Goal: Obtain resource: Obtain resource

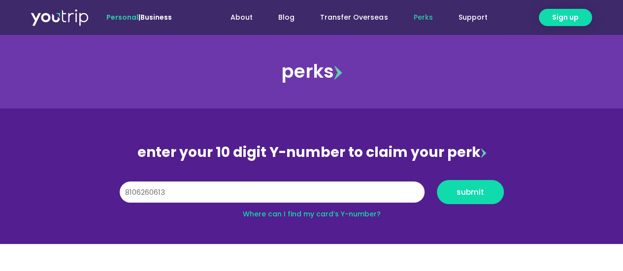
type input "8106260613"
click at [437, 180] on button "submit" at bounding box center [470, 192] width 67 height 24
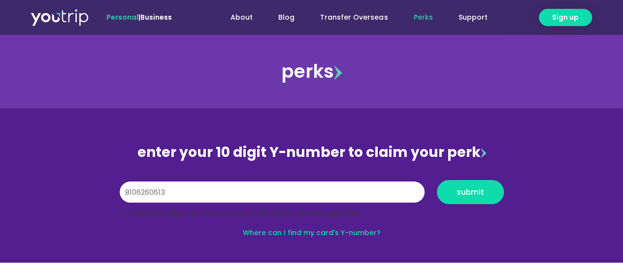
scroll to position [81, 0]
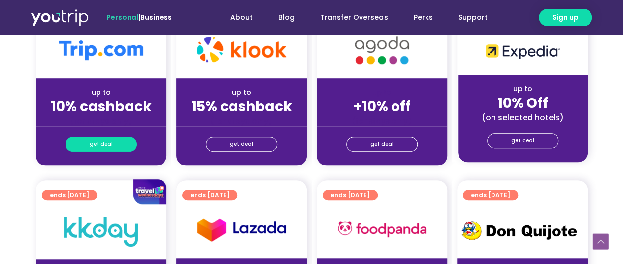
drag, startPoint x: 0, startPoint y: 0, endPoint x: 103, endPoint y: 145, distance: 178.3
click at [103, 145] on span "get deal" at bounding box center [101, 144] width 23 height 14
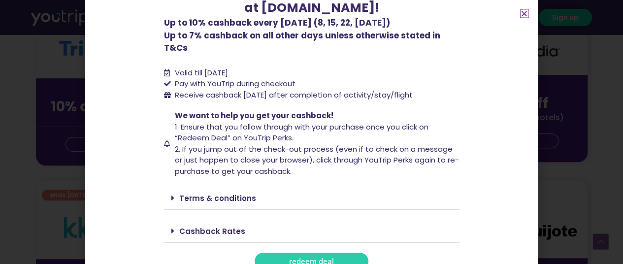
scroll to position [99, 0]
click at [297, 257] on span "redeem deal" at bounding box center [311, 260] width 45 height 7
